Goal: Check status: Check status

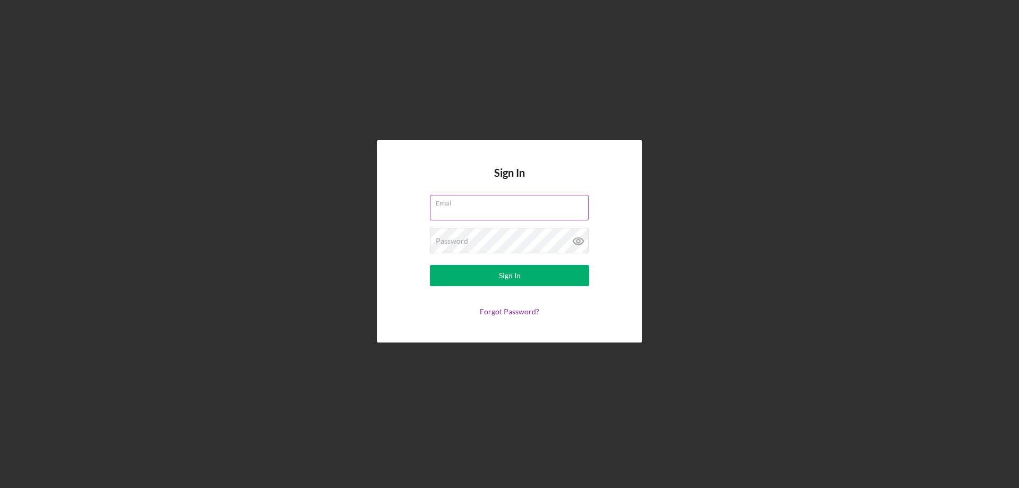
click at [470, 207] on input "Email" at bounding box center [509, 207] width 159 height 25
type input "[EMAIL_ADDRESS][DOMAIN_NAME]"
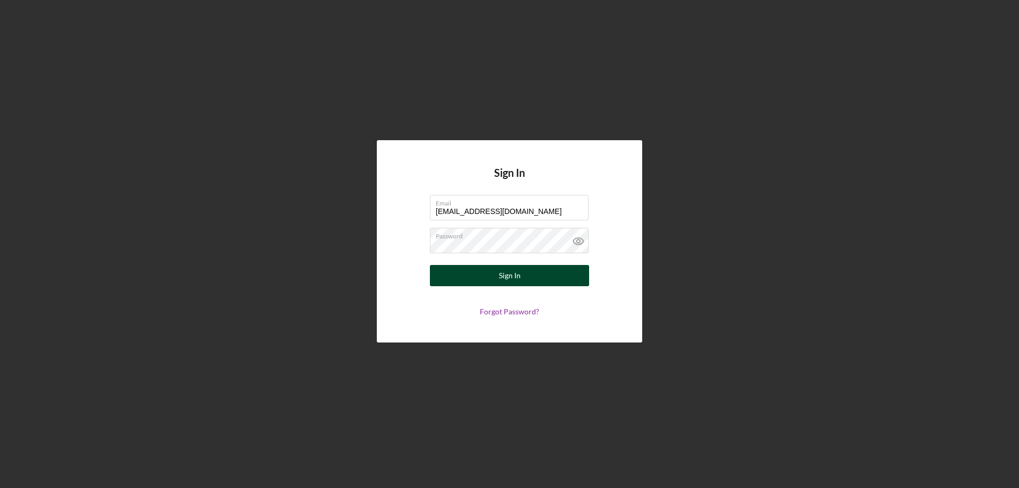
click at [511, 276] on div "Sign In" at bounding box center [510, 275] width 22 height 21
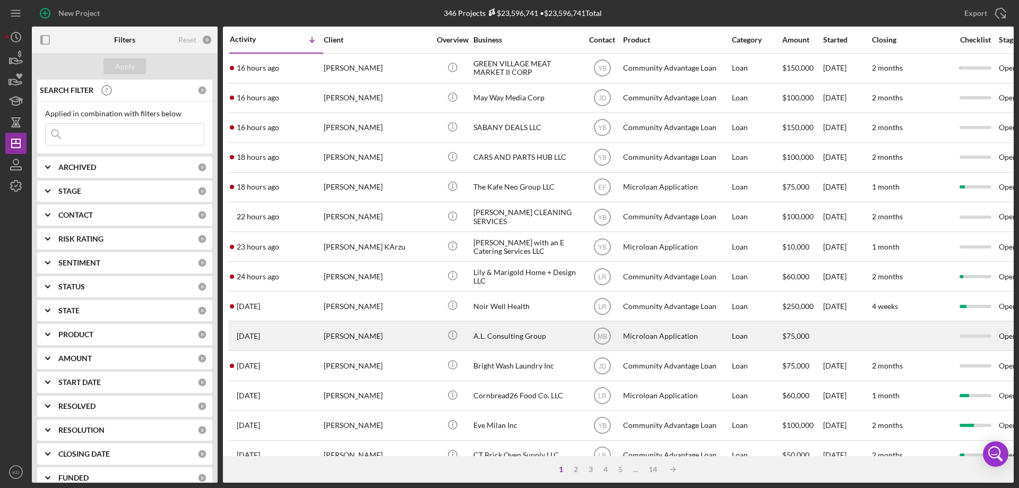
click at [516, 332] on div "A.L. Consulting Group" at bounding box center [527, 336] width 106 height 28
